Goal: Find specific page/section: Find specific page/section

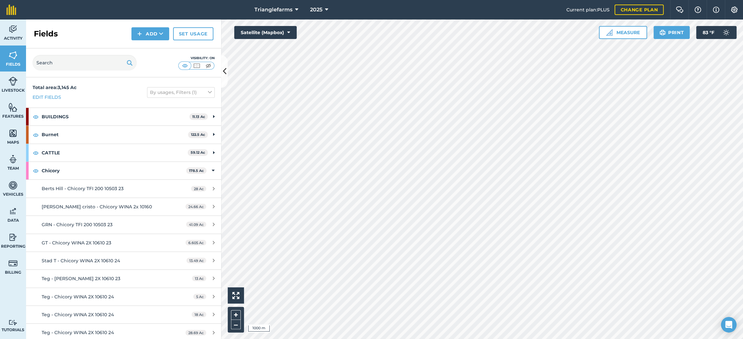
click at [106, 71] on div "Visibility: On" at bounding box center [123, 62] width 195 height 29
click at [100, 55] on input "text" at bounding box center [85, 63] width 104 height 16
type input "co"
click at [15, 27] on img at bounding box center [12, 29] width 9 height 10
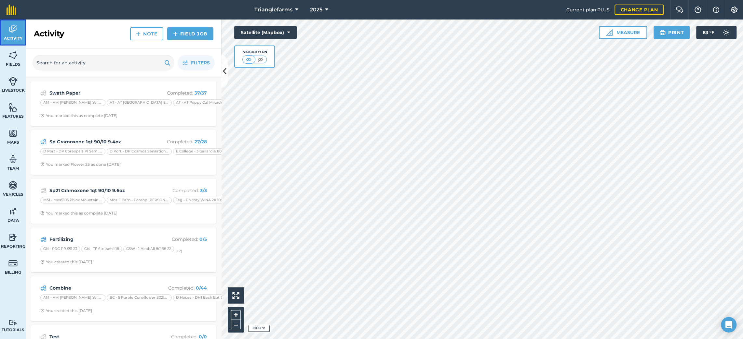
click at [4, 42] on link "Activity" at bounding box center [13, 33] width 26 height 26
click at [91, 60] on input "text" at bounding box center [104, 63] width 142 height 16
type input "co"
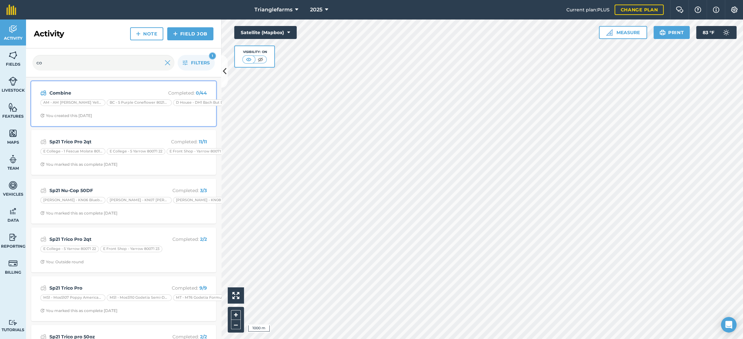
click at [70, 98] on div "Combine Completed : 0 / 44 AM - AM Lupine [PERSON_NAME] Yellow 10396.1 [DATE] -…" at bounding box center [123, 103] width 177 height 37
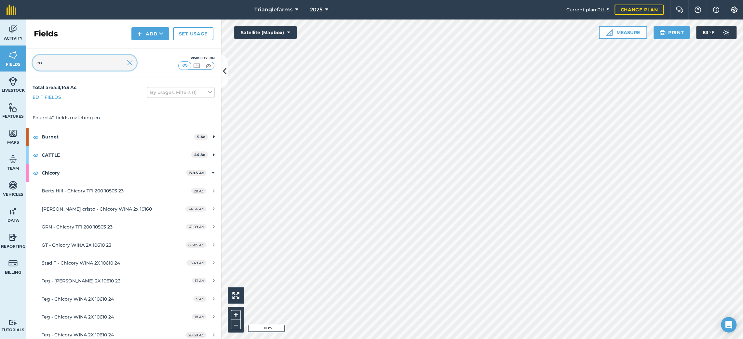
click at [94, 67] on input "co" at bounding box center [85, 63] width 104 height 16
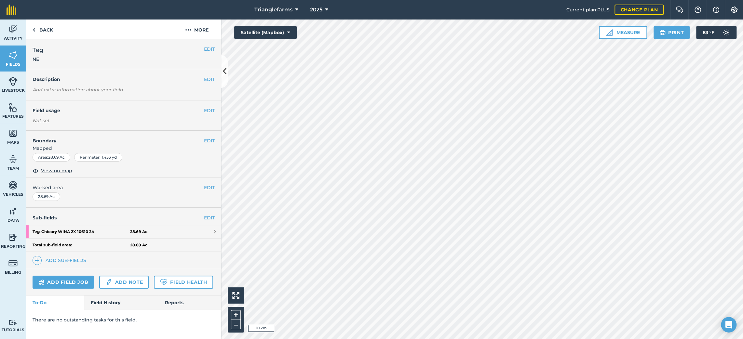
click at [532, 339] on html "Trianglefarms 2025 Current plan : PLUS Change plan Farm Chat Help Info Settings…" at bounding box center [371, 169] width 743 height 339
click at [213, 175] on div "Activity Fields Livestock Features Maps Team Vehicles Data Reporting Billing Tu…" at bounding box center [371, 180] width 743 height 320
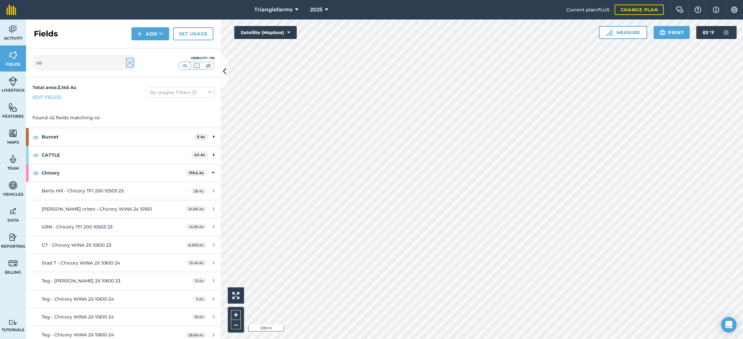
click at [129, 62] on img at bounding box center [130, 63] width 6 height 8
click at [517, 0] on html "Trianglefarms 2025 Current plan : PLUS Change plan Farm Chat Help Info Settings…" at bounding box center [371, 169] width 743 height 339
click at [55, 58] on input "text" at bounding box center [85, 63] width 104 height 16
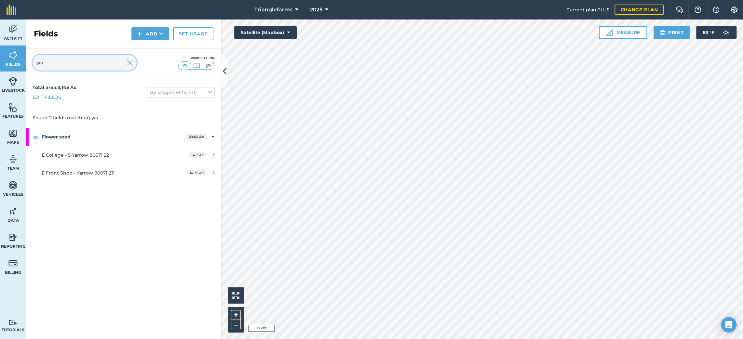
type input "yar"
